Goal: Task Accomplishment & Management: Complete application form

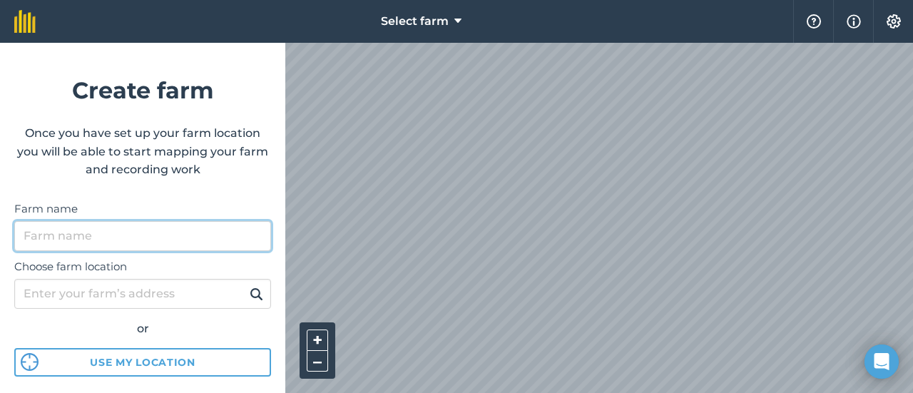
click at [61, 230] on input "Farm name" at bounding box center [142, 236] width 257 height 30
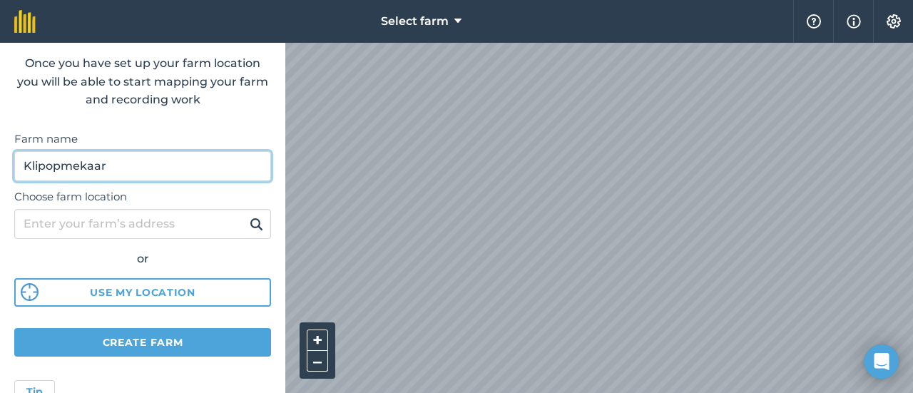
scroll to position [71, 0]
type input "Klipopmekaar"
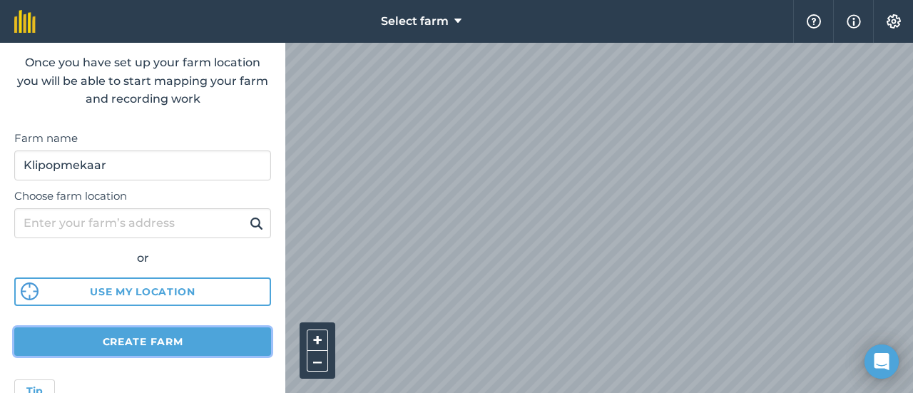
click at [147, 338] on button "Create farm" at bounding box center [142, 341] width 257 height 29
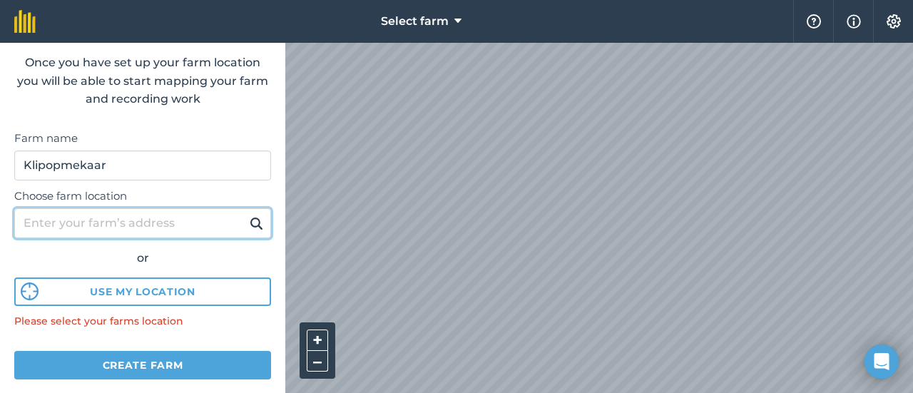
click at [143, 220] on input "Choose farm location" at bounding box center [142, 223] width 257 height 30
type input "Clanwilliam western cape"
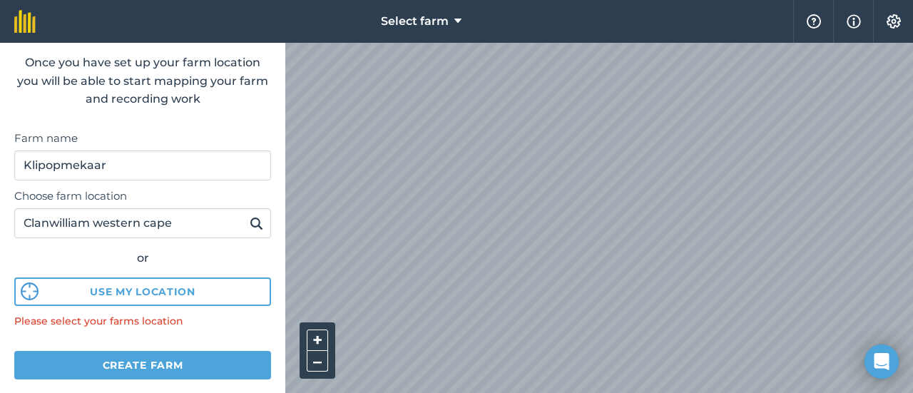
click at [205, 320] on div "Please select your farms location" at bounding box center [142, 321] width 257 height 16
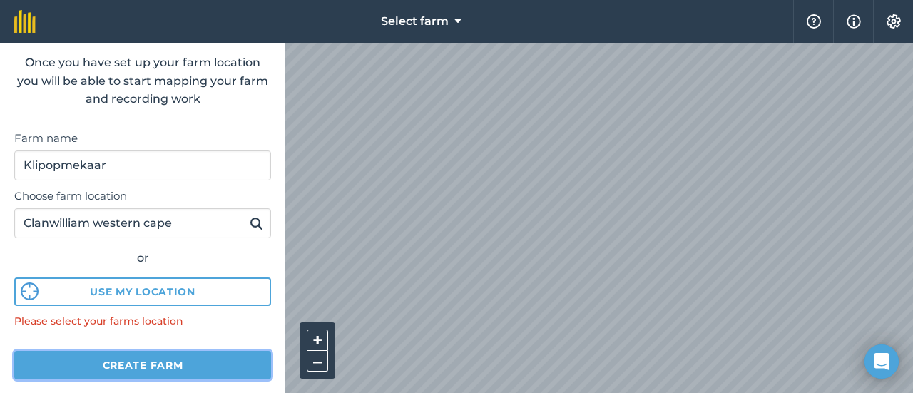
click at [147, 362] on button "Create farm" at bounding box center [142, 365] width 257 height 29
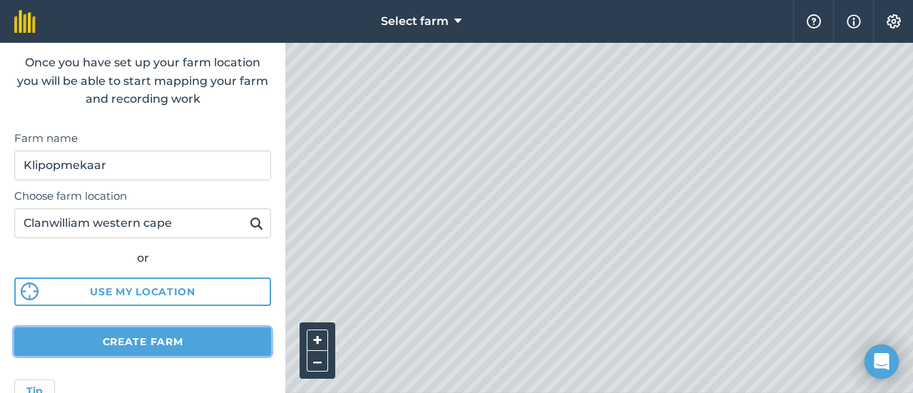
click at [147, 339] on button "Create farm" at bounding box center [142, 341] width 257 height 29
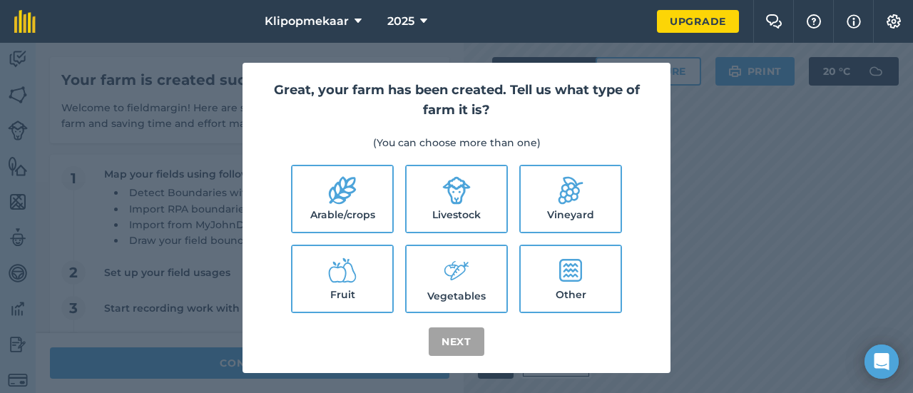
click at [576, 274] on icon at bounding box center [570, 270] width 23 height 23
checkbox input "true"
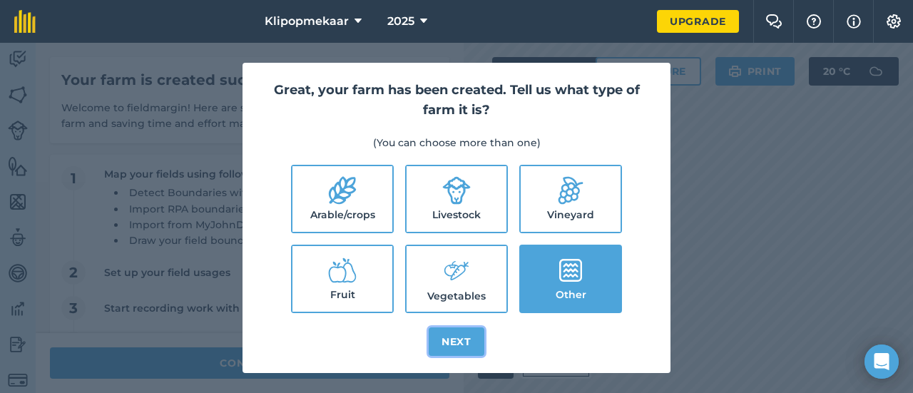
click at [451, 339] on button "Next" at bounding box center [456, 341] width 56 height 29
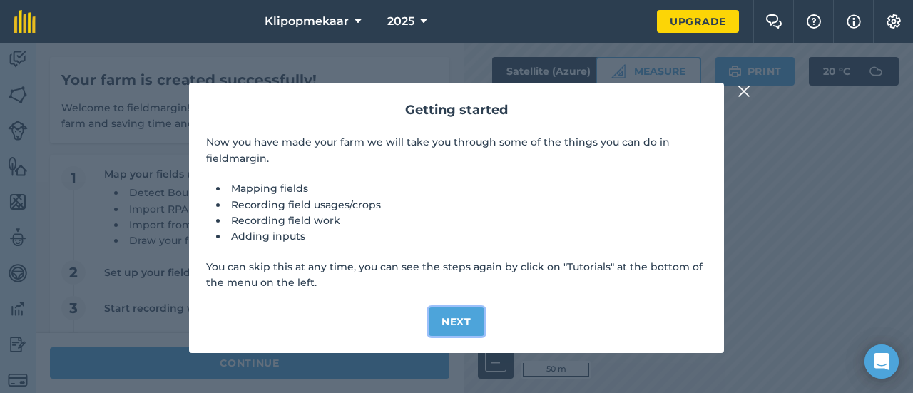
click at [458, 319] on button "Next" at bounding box center [456, 321] width 56 height 29
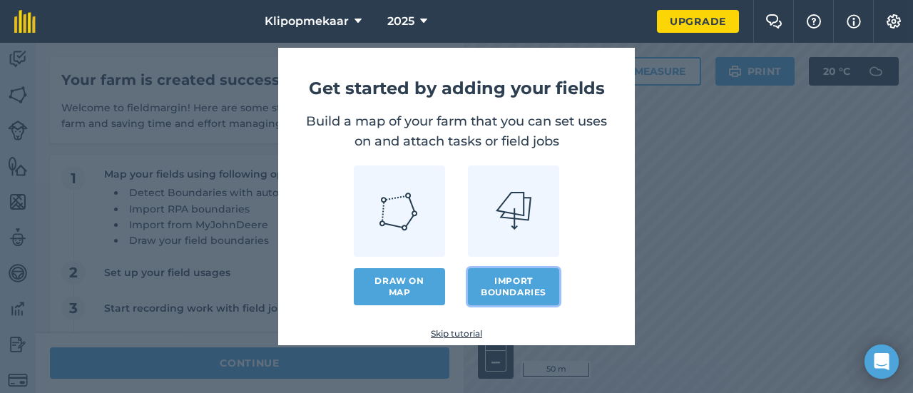
click at [513, 284] on button "Import boundaries" at bounding box center [513, 286] width 91 height 37
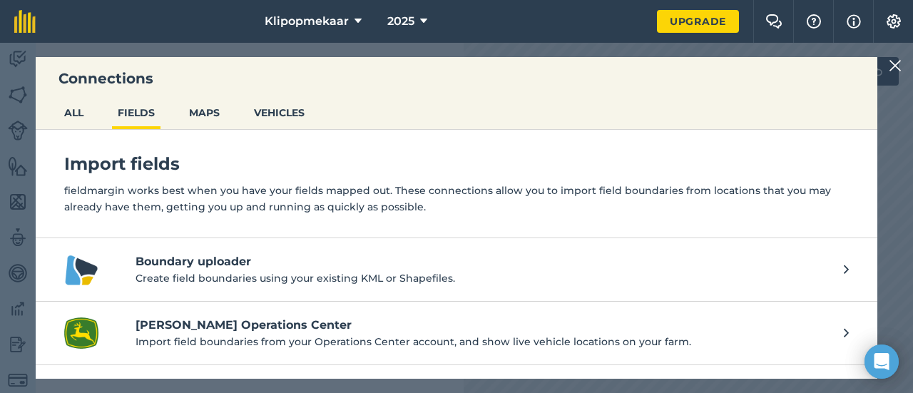
click at [898, 65] on img at bounding box center [894, 65] width 13 height 17
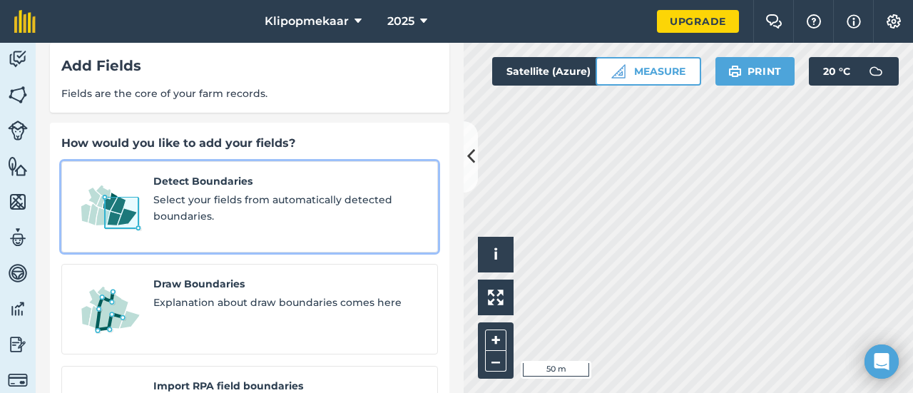
scroll to position [16, 0]
click at [185, 199] on span "Select your fields from automatically detected boundaries." at bounding box center [289, 208] width 272 height 32
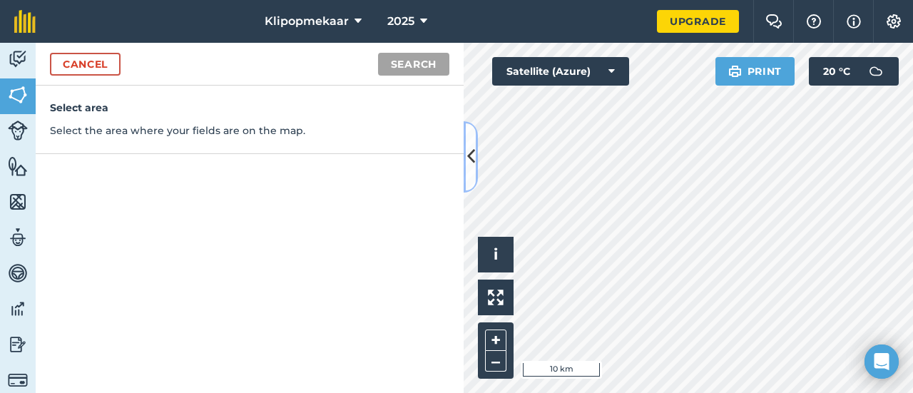
click at [471, 155] on icon at bounding box center [471, 156] width 8 height 25
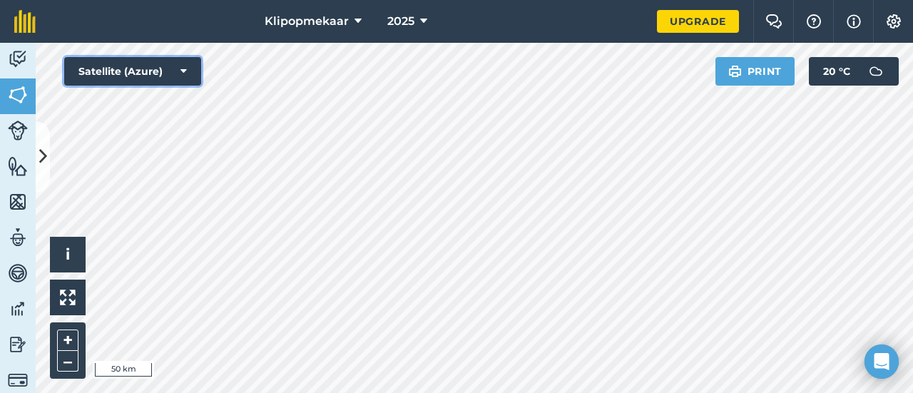
click at [183, 68] on icon at bounding box center [183, 71] width 6 height 14
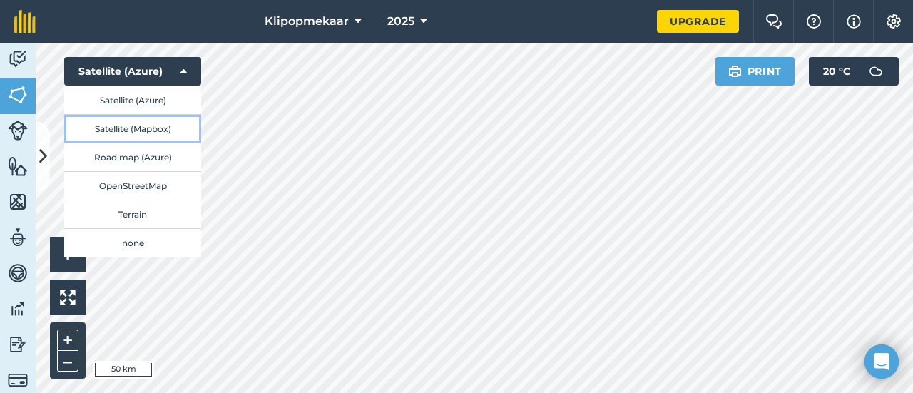
click at [158, 126] on button "Satellite (Mapbox)" at bounding box center [132, 128] width 137 height 29
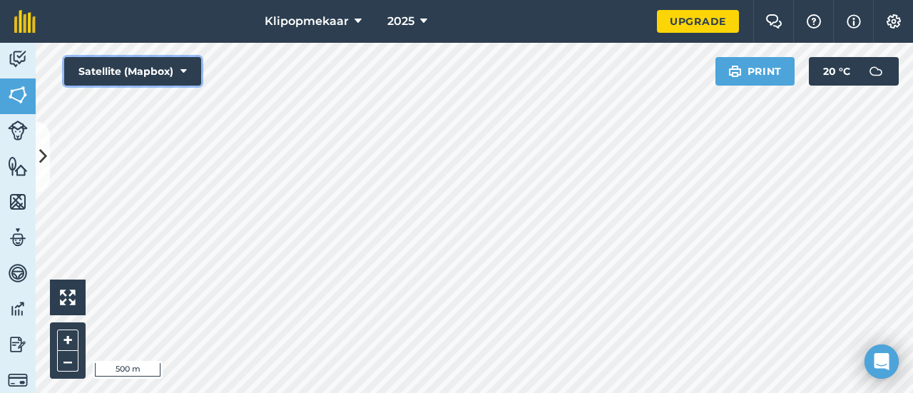
click at [181, 68] on icon at bounding box center [183, 71] width 6 height 14
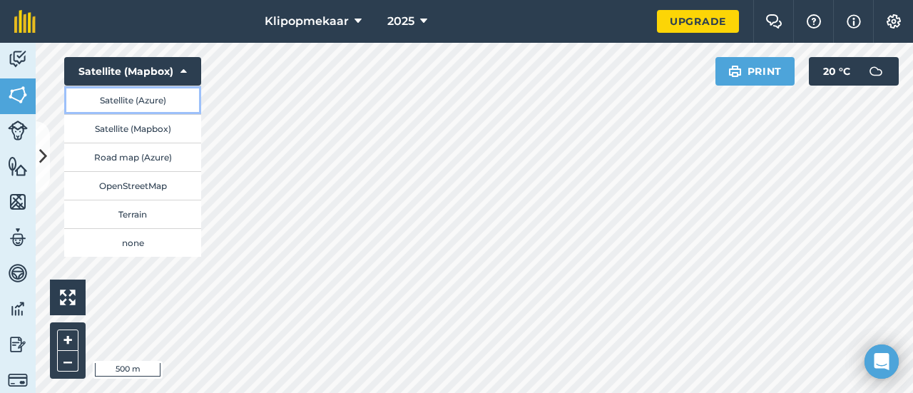
click at [157, 95] on button "Satellite (Azure)" at bounding box center [132, 100] width 137 height 29
